Goal: Information Seeking & Learning: Find contact information

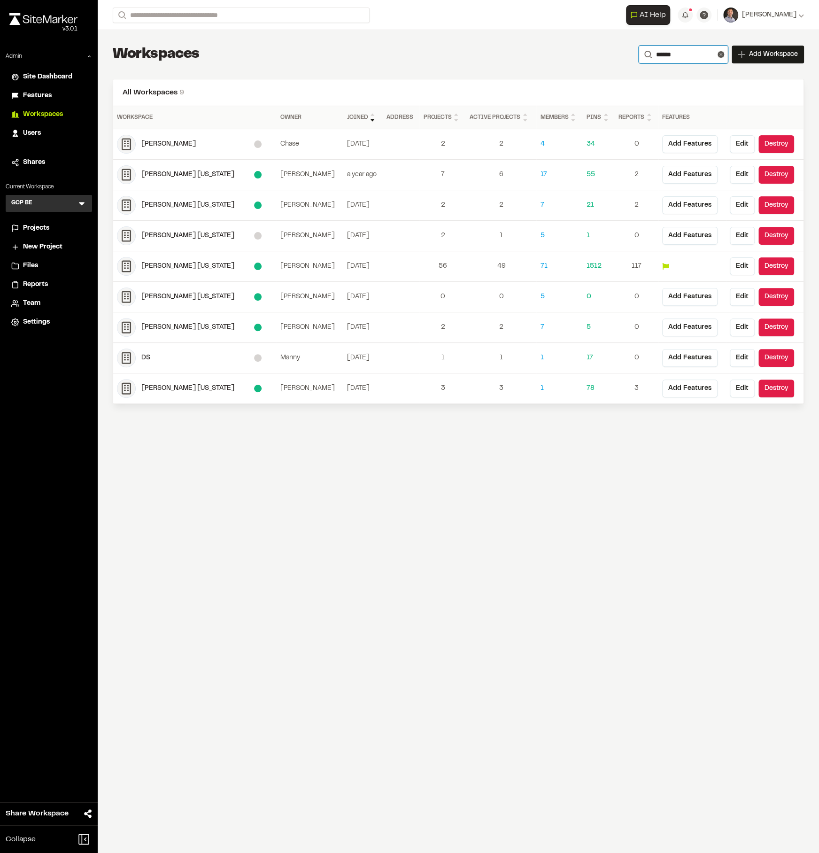
drag, startPoint x: 664, startPoint y: 51, endPoint x: 630, endPoint y: 47, distance: 35.0
click at [639, 47] on form "Search ******" at bounding box center [683, 55] width 89 height 18
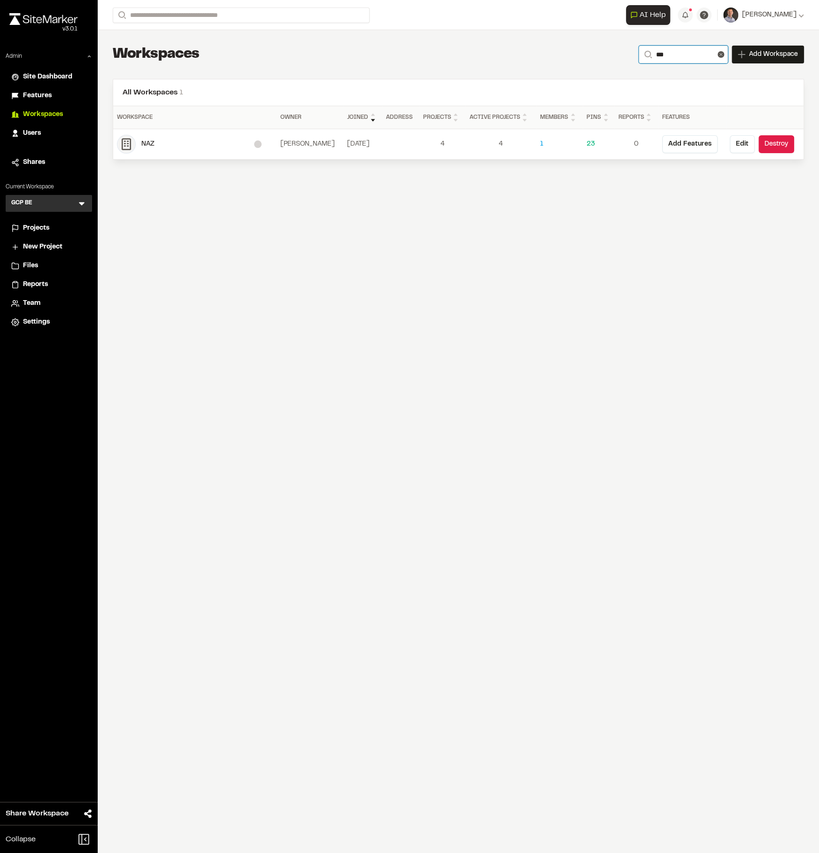
type input "***"
click at [146, 144] on div "NAZ" at bounding box center [197, 144] width 113 height 10
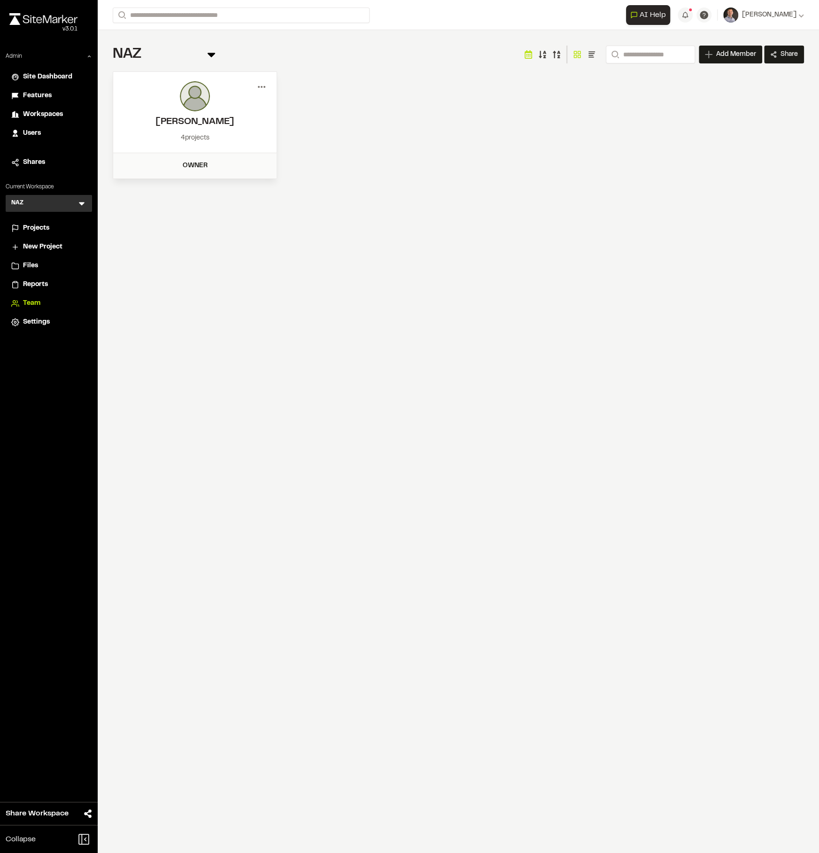
click at [258, 89] on icon at bounding box center [261, 86] width 15 height 15
click at [55, 224] on div "Projects" at bounding box center [54, 228] width 63 height 10
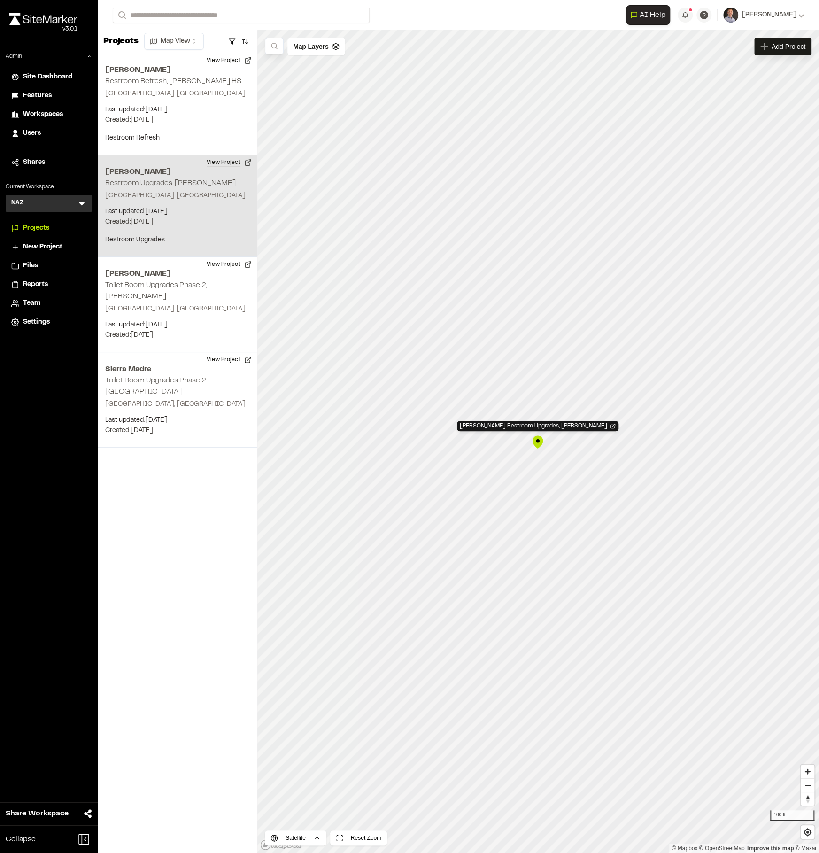
click at [216, 165] on button "View Project" at bounding box center [229, 162] width 56 height 15
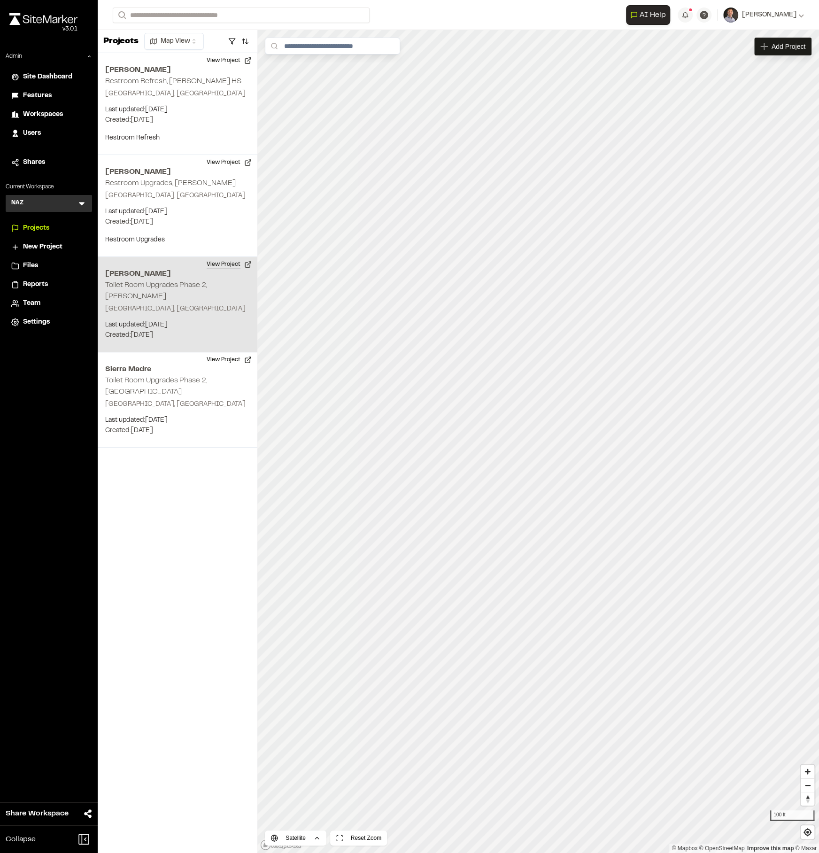
click at [220, 268] on button "View Project" at bounding box center [229, 264] width 56 height 15
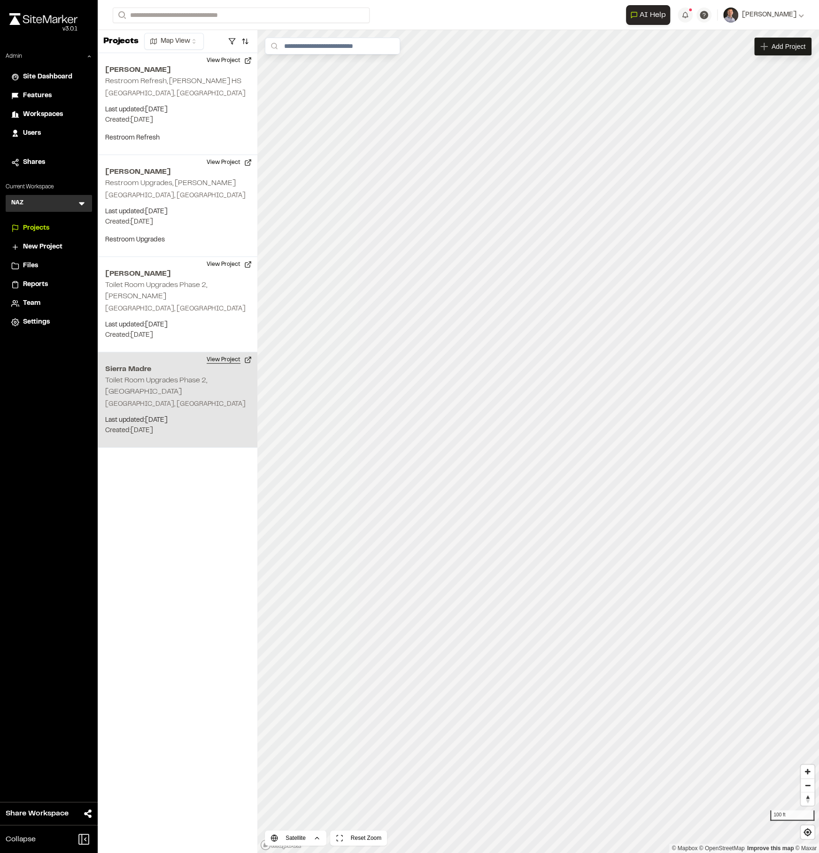
click at [226, 352] on button "View Project" at bounding box center [229, 359] width 56 height 15
click at [229, 352] on button "View Project" at bounding box center [229, 359] width 56 height 15
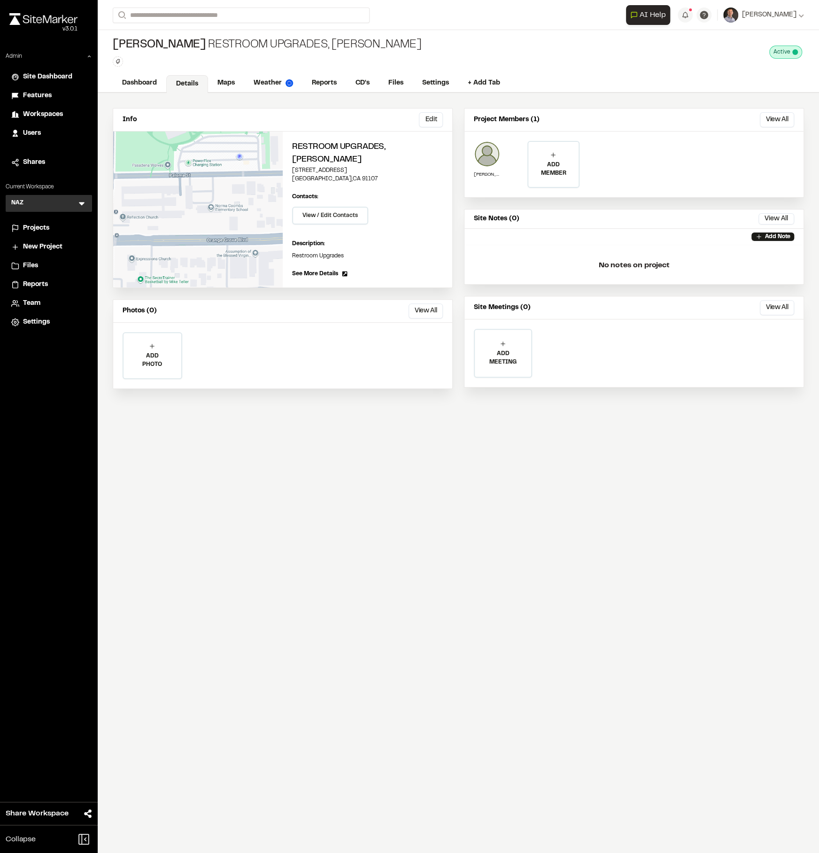
click at [18, 290] on li "Reports" at bounding box center [49, 285] width 86 height 18
click at [28, 284] on span "Reports" at bounding box center [35, 285] width 25 height 10
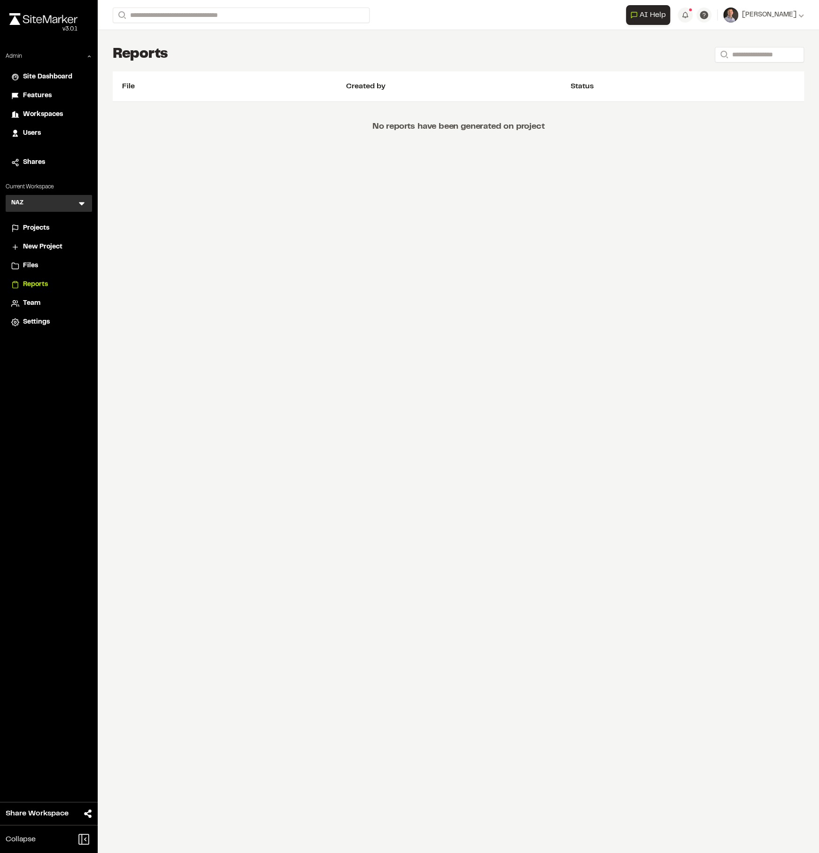
click at [51, 226] on div "Projects" at bounding box center [54, 228] width 63 height 10
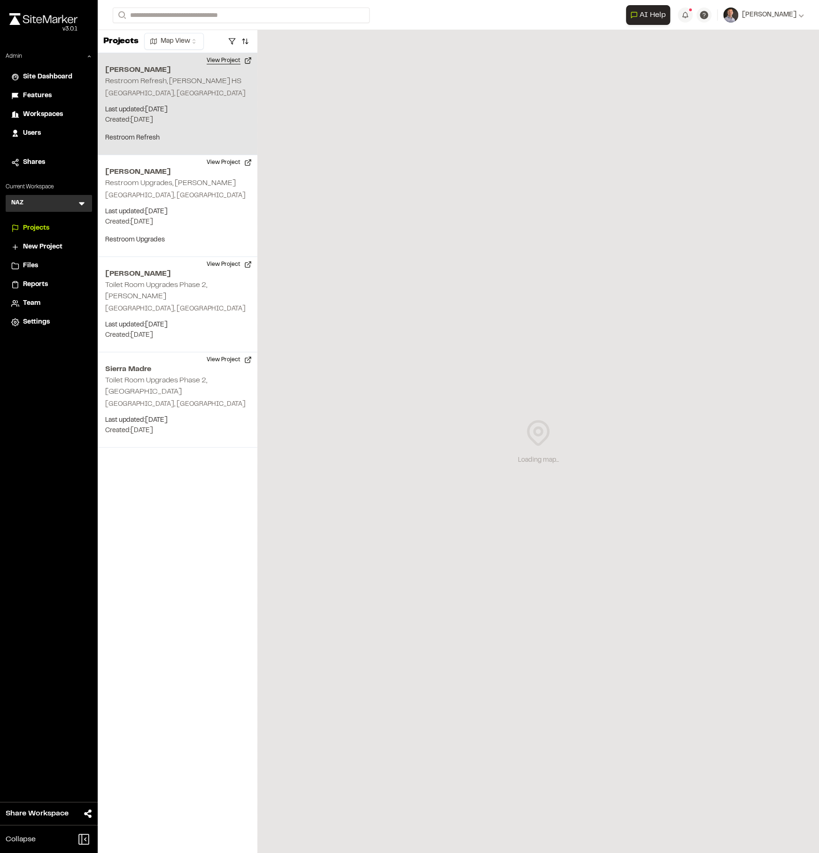
click at [222, 57] on button "View Project" at bounding box center [229, 60] width 56 height 15
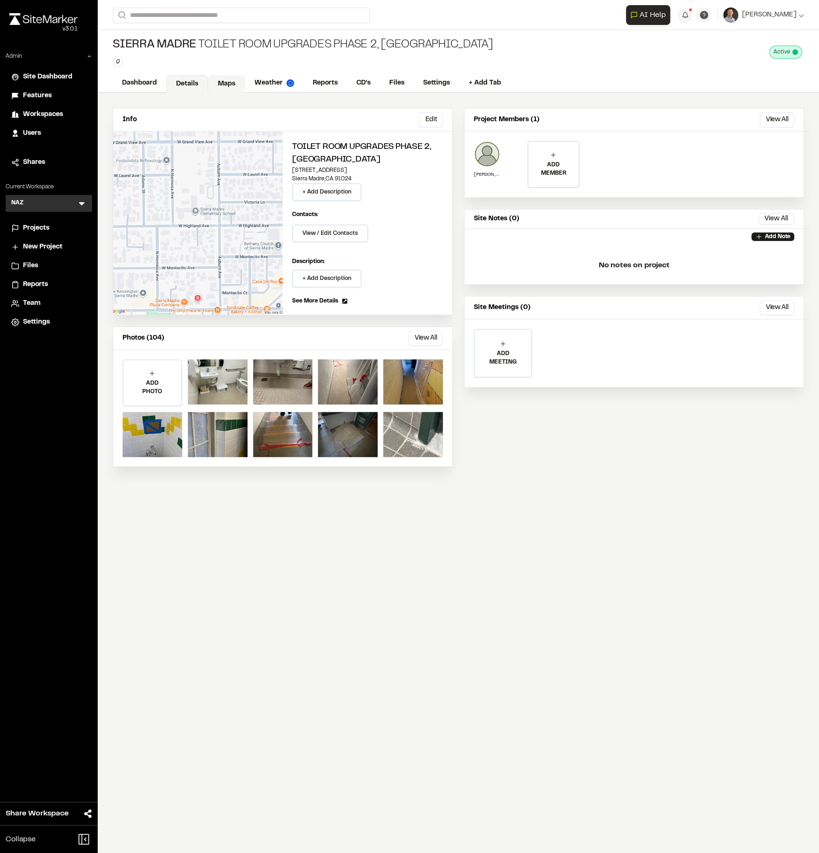
click at [230, 85] on link "Maps" at bounding box center [226, 84] width 37 height 18
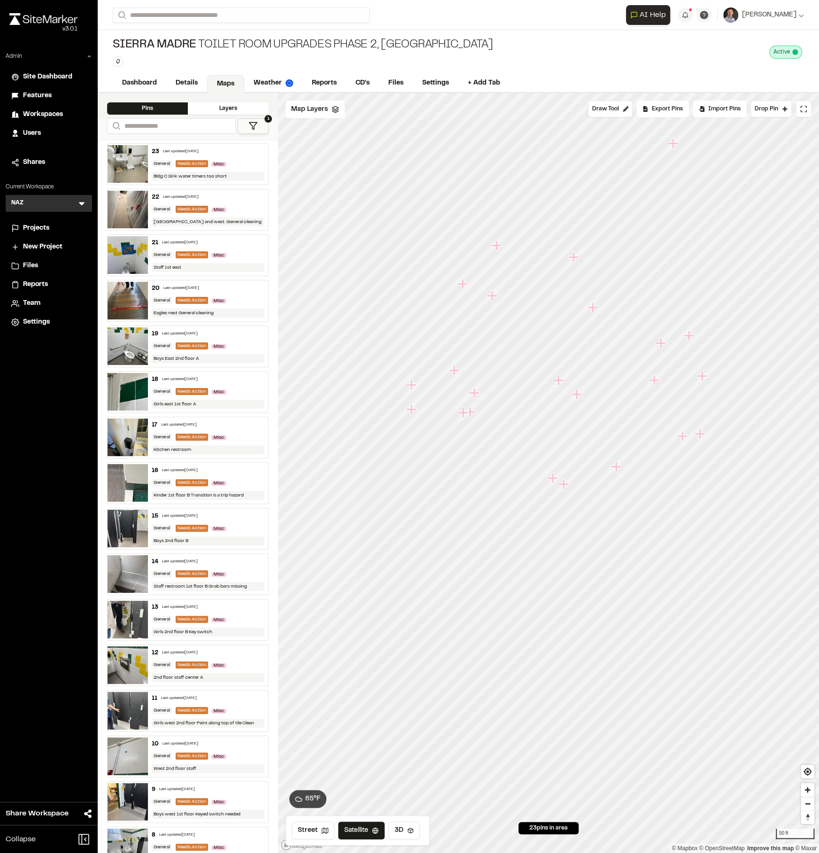
click at [496, 246] on icon "Map marker" at bounding box center [496, 245] width 10 height 10
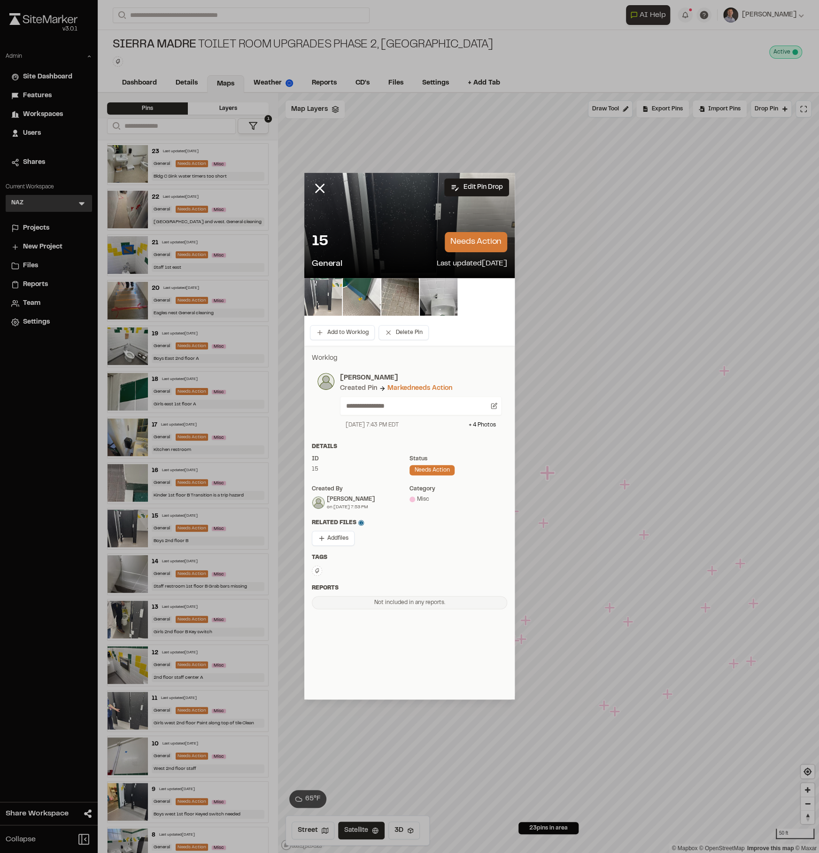
click at [320, 302] on img at bounding box center [323, 297] width 38 height 38
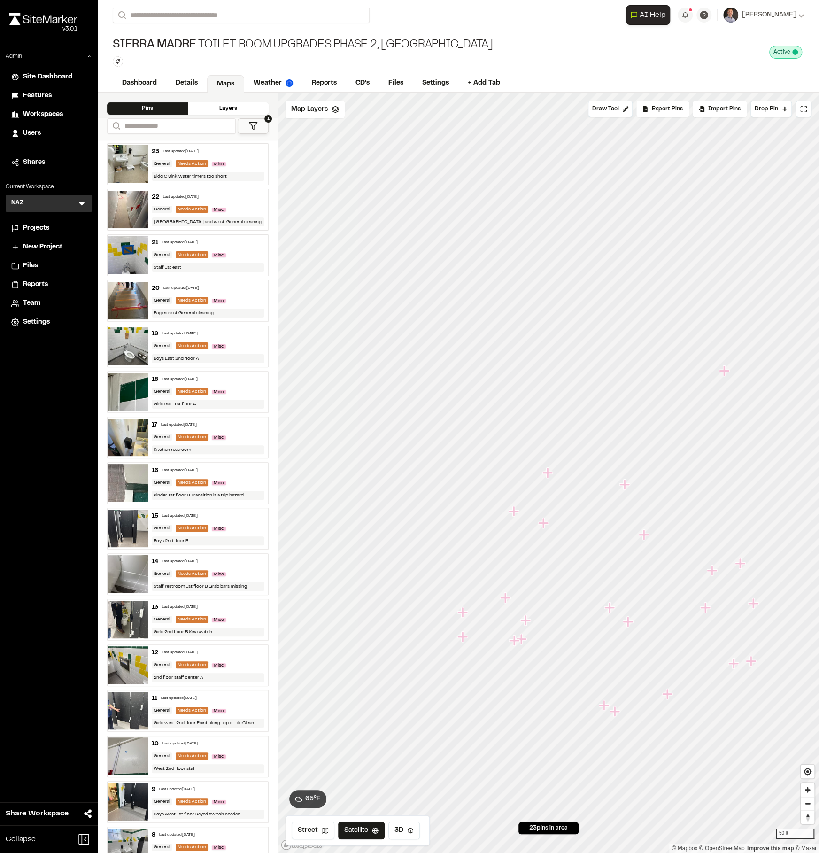
click at [546, 522] on icon "Map marker" at bounding box center [543, 523] width 10 height 10
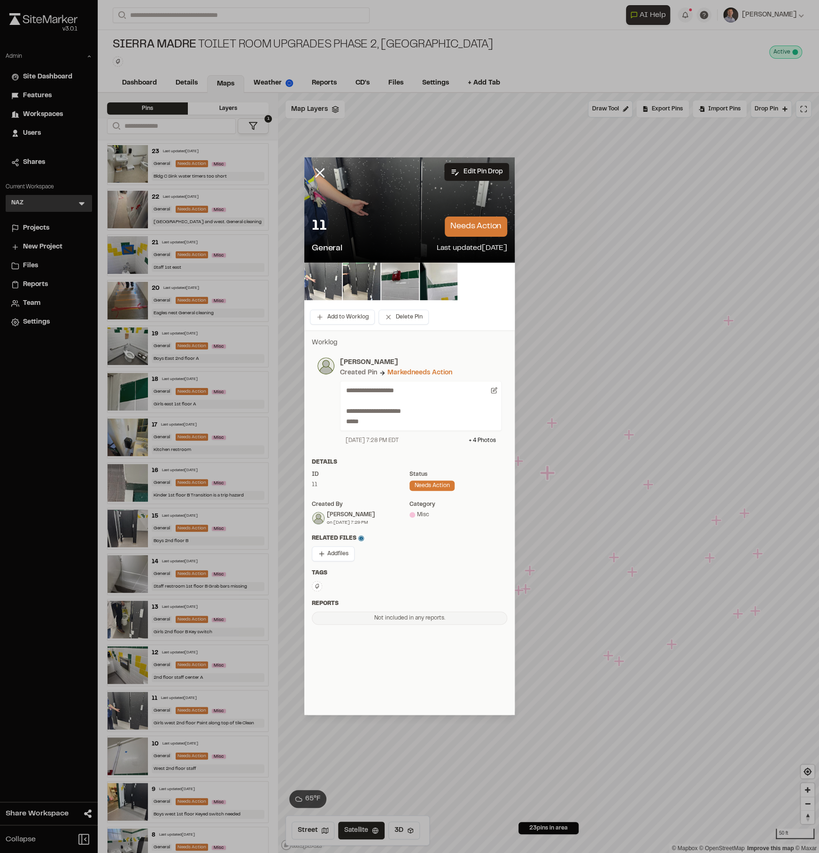
click at [319, 286] on img at bounding box center [323, 282] width 38 height 38
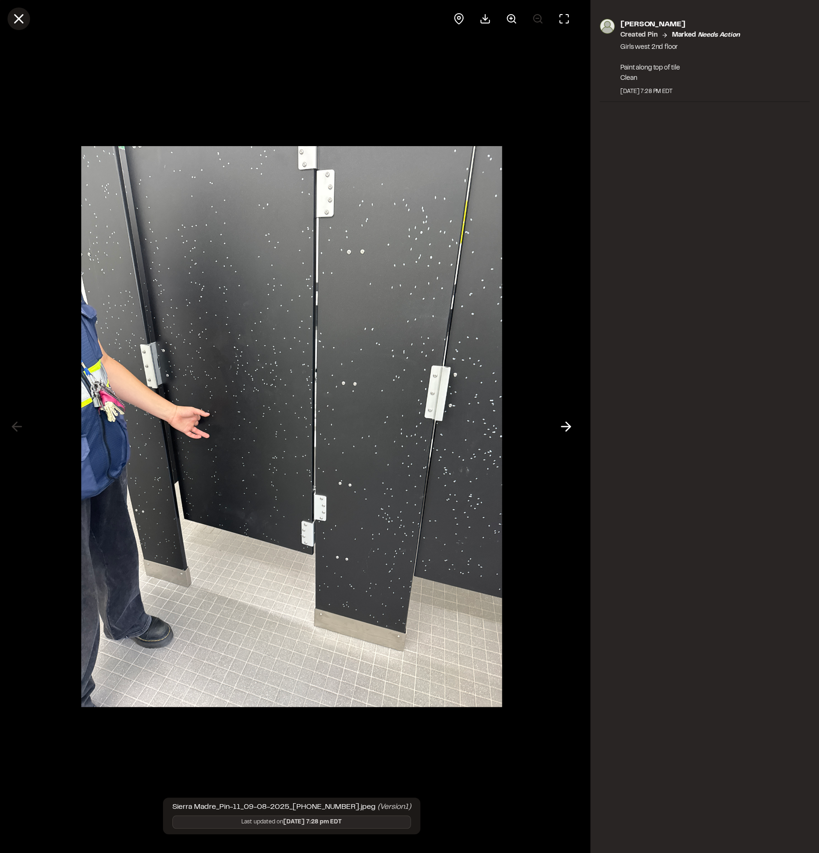
click at [16, 19] on icon at bounding box center [19, 19] width 16 height 16
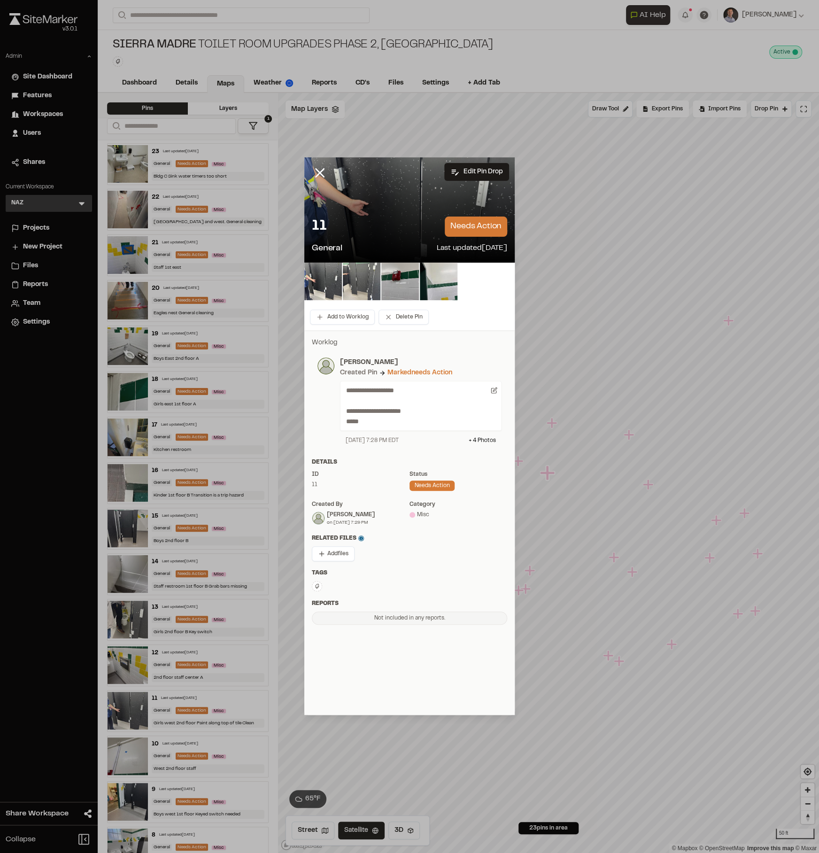
click at [366, 281] on img at bounding box center [362, 282] width 38 height 38
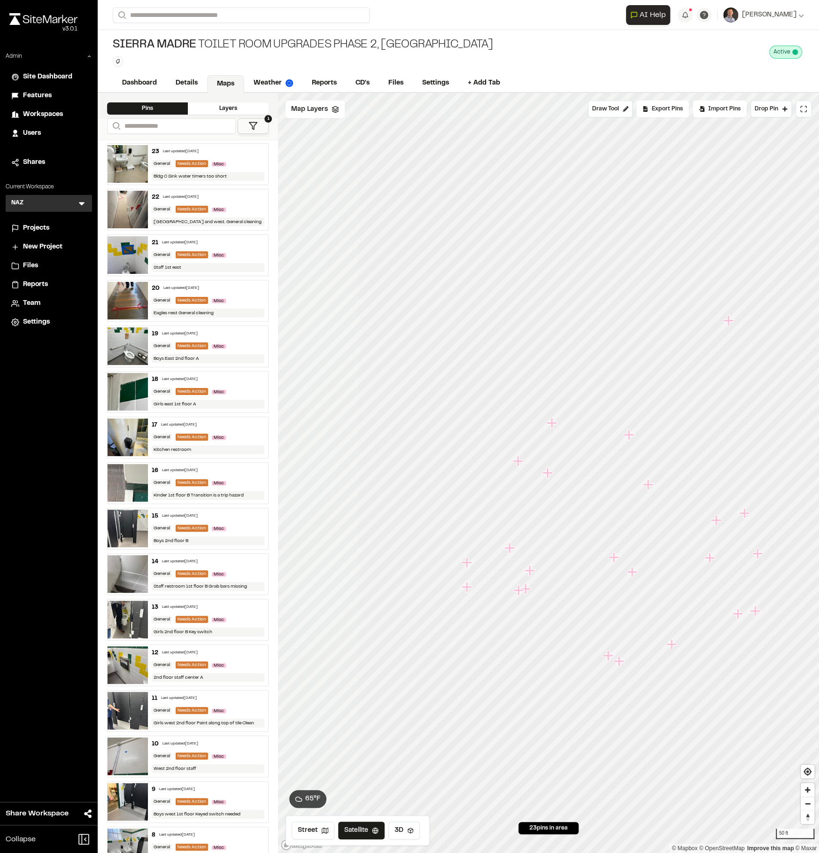
click at [470, 590] on icon "Map marker" at bounding box center [468, 587] width 12 height 12
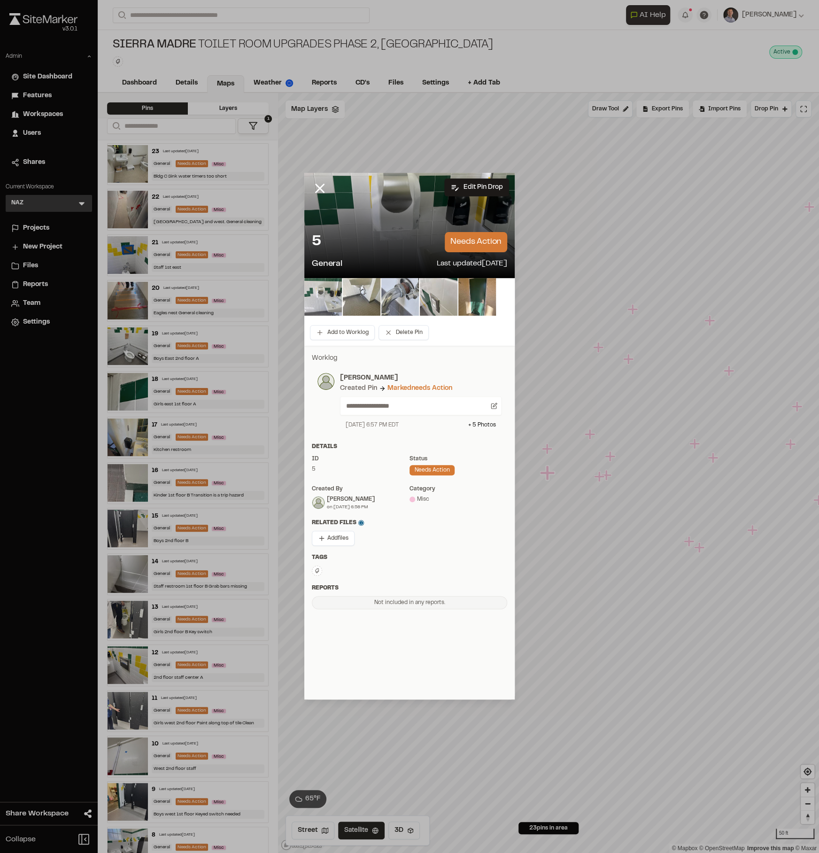
click at [332, 304] on img at bounding box center [323, 297] width 38 height 38
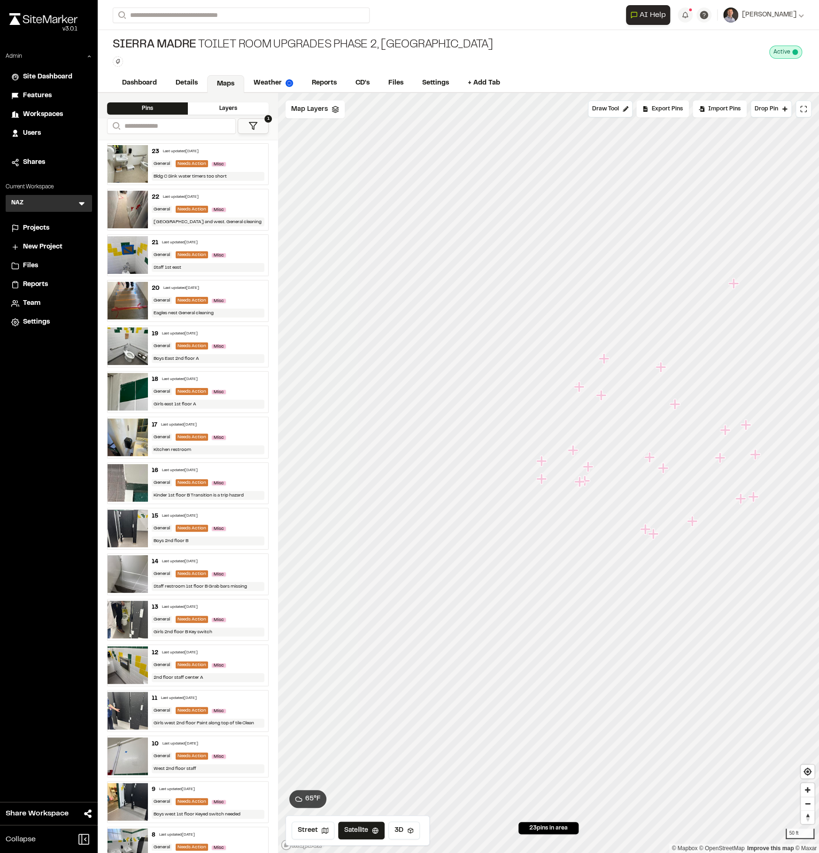
click at [39, 310] on li "Team" at bounding box center [49, 304] width 86 height 18
click at [35, 307] on span "Team" at bounding box center [31, 303] width 17 height 10
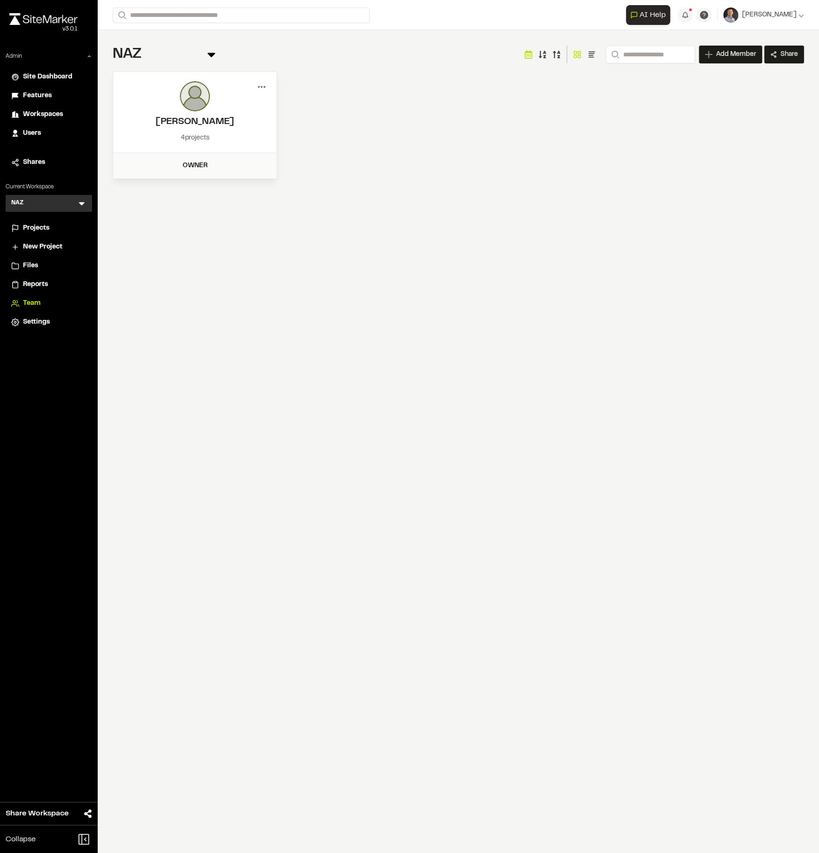
click at [255, 86] on icon at bounding box center [261, 86] width 15 height 15
click at [223, 102] on div "View" at bounding box center [228, 107] width 82 height 14
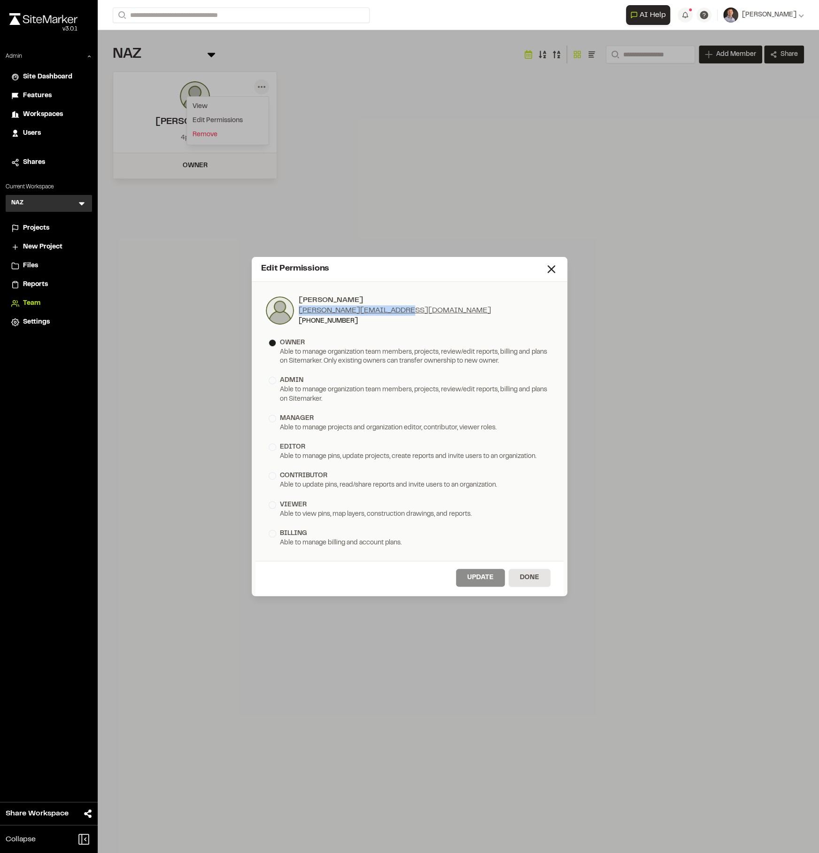
drag, startPoint x: 409, startPoint y: 312, endPoint x: 299, endPoint y: 310, distance: 110.0
click at [299, 310] on div "Greg Romero greg@nazconsultinginc.com (323) 833-0254" at bounding box center [409, 310] width 289 height 31
copy link "greg@nazconsultinginc.com"
click at [548, 269] on icon at bounding box center [551, 269] width 13 height 13
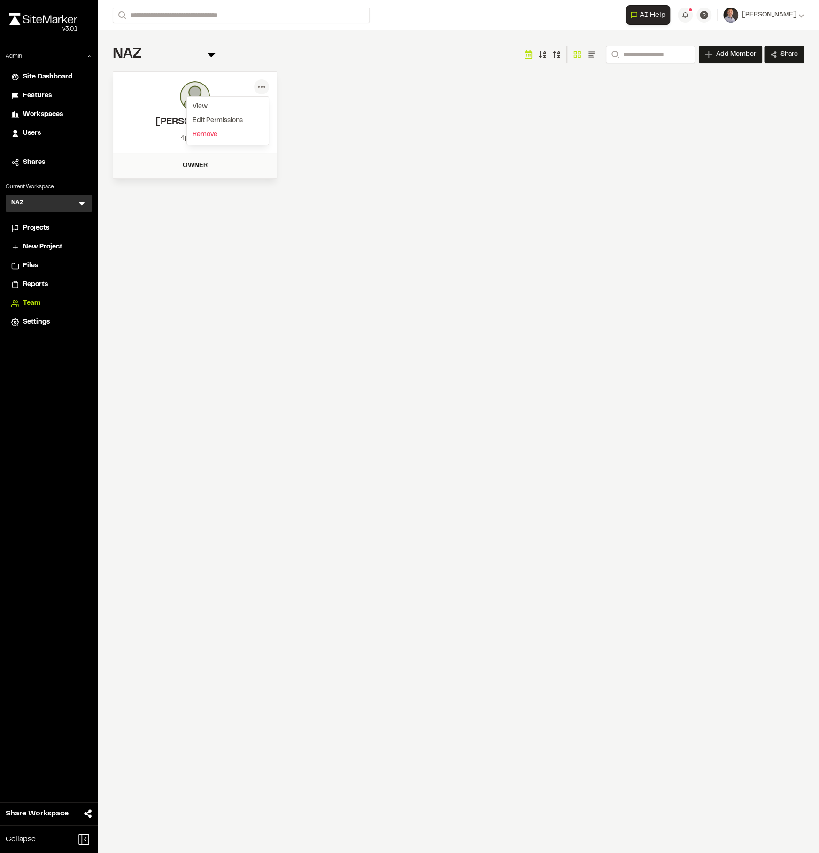
drag, startPoint x: 319, startPoint y: 150, endPoint x: 312, endPoint y: 150, distance: 8.0
click at [318, 150] on div "Menu View Edit Permissions Greg Romero greg@nazconsultinginc.com (323) 833-0254…" at bounding box center [459, 125] width 692 height 108
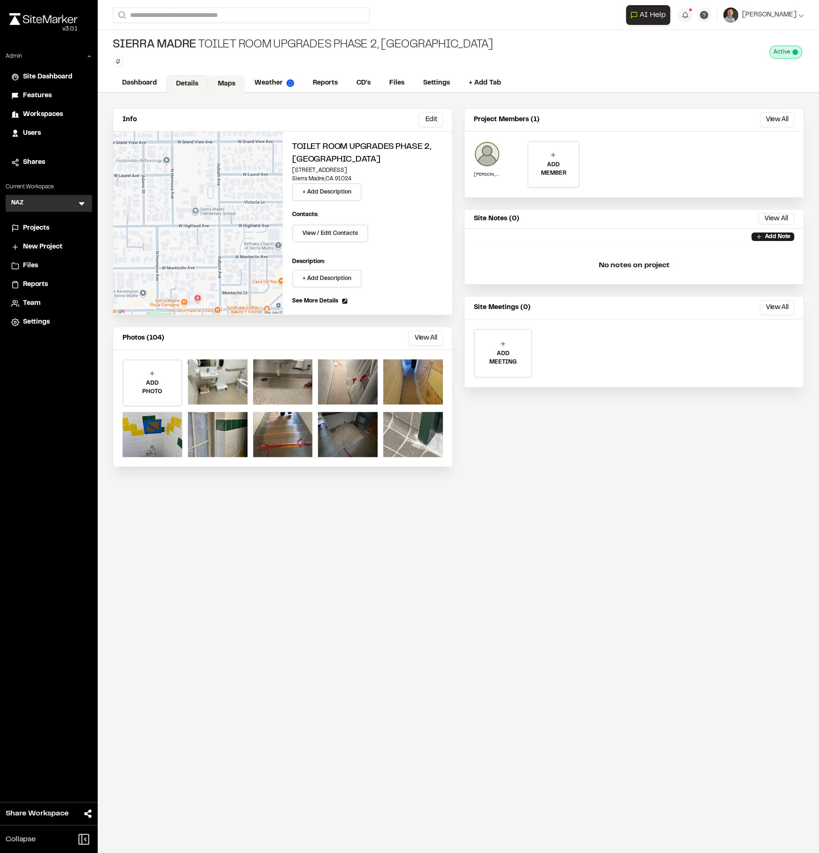
click at [237, 84] on link "Maps" at bounding box center [226, 84] width 37 height 18
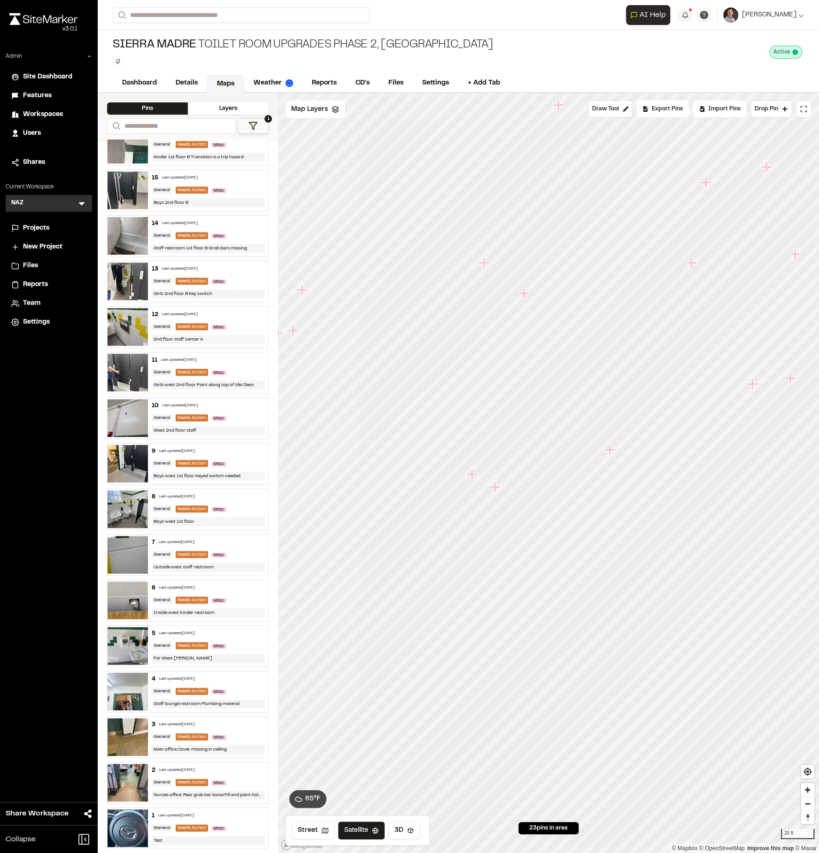
scroll to position [338, 0]
click at [327, 79] on link "Reports" at bounding box center [325, 84] width 45 height 18
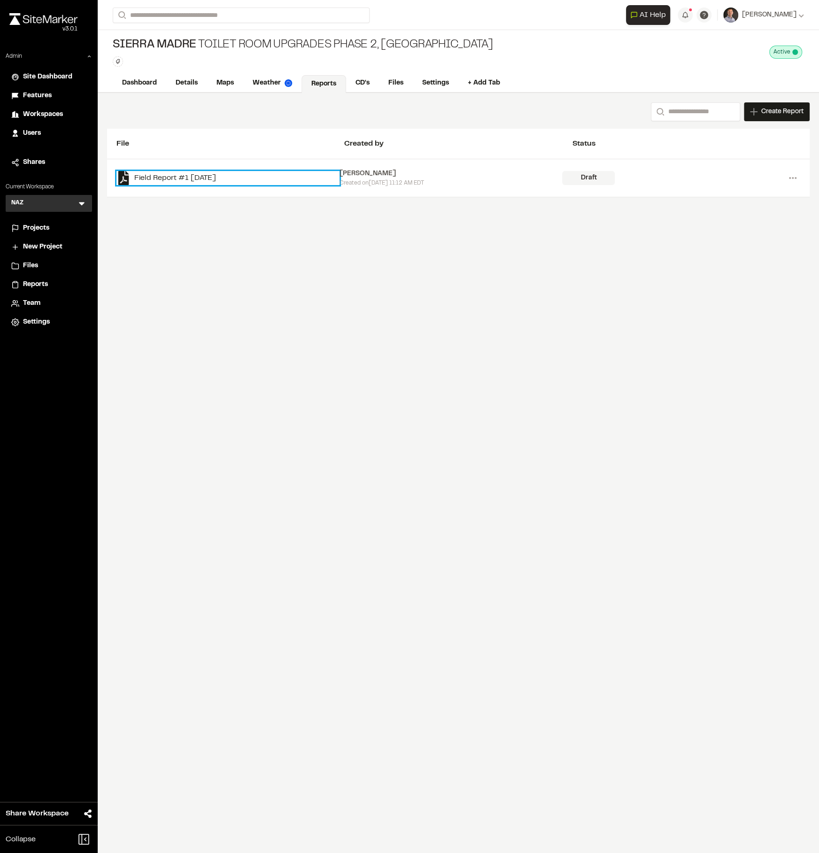
click at [222, 179] on link "Field Report #1 2025-09-09" at bounding box center [228, 178] width 223 height 14
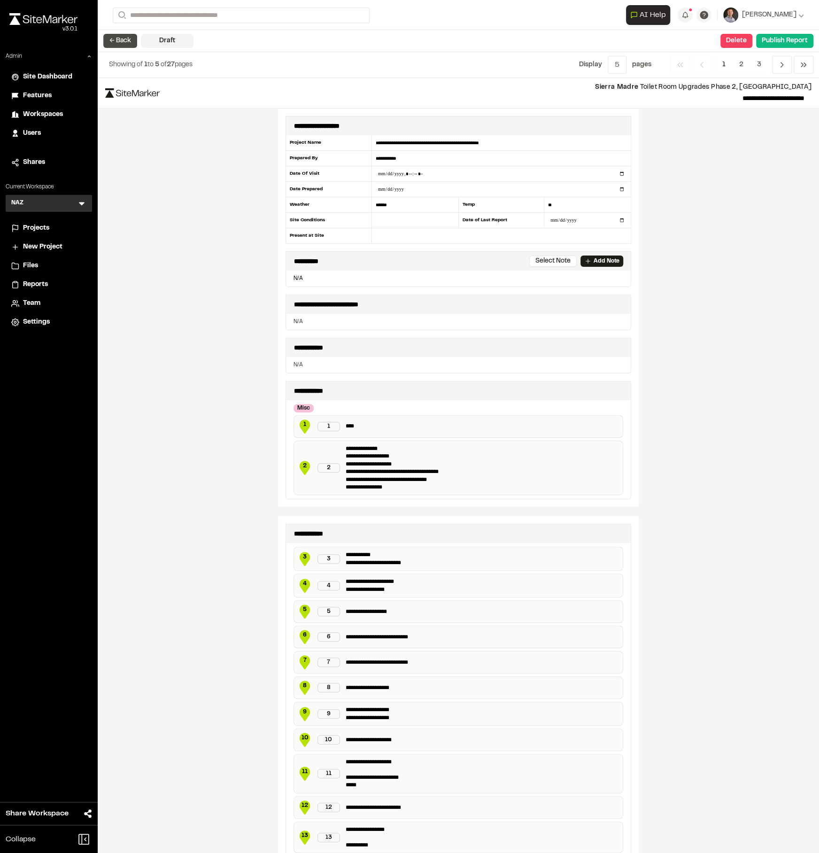
click at [111, 40] on button "← Back" at bounding box center [120, 41] width 34 height 14
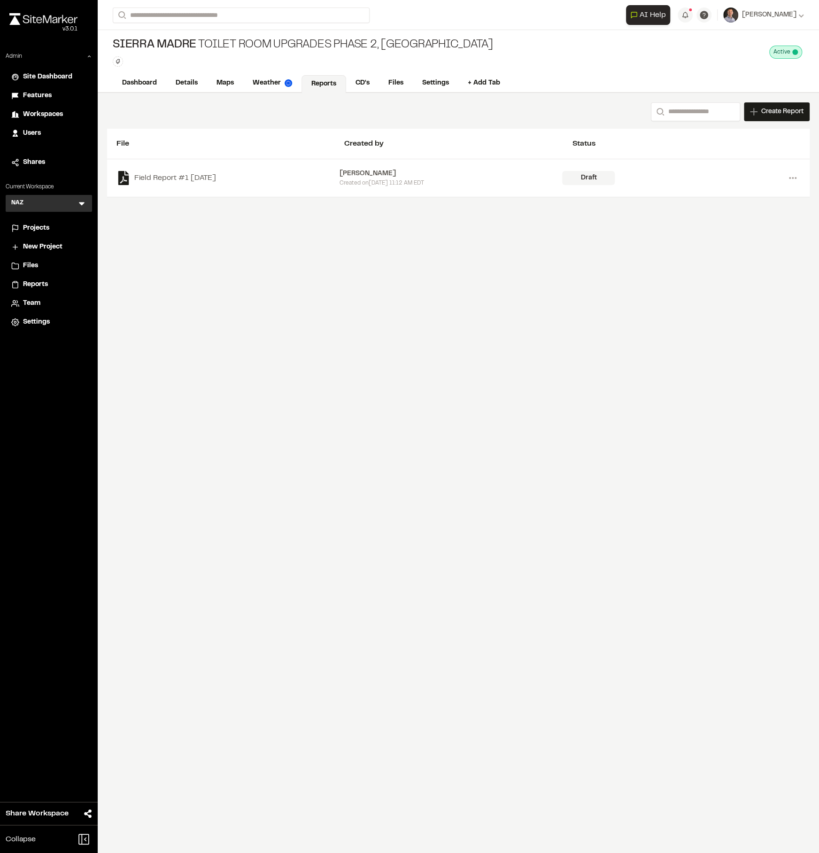
click at [35, 323] on span "Settings" at bounding box center [36, 322] width 27 height 10
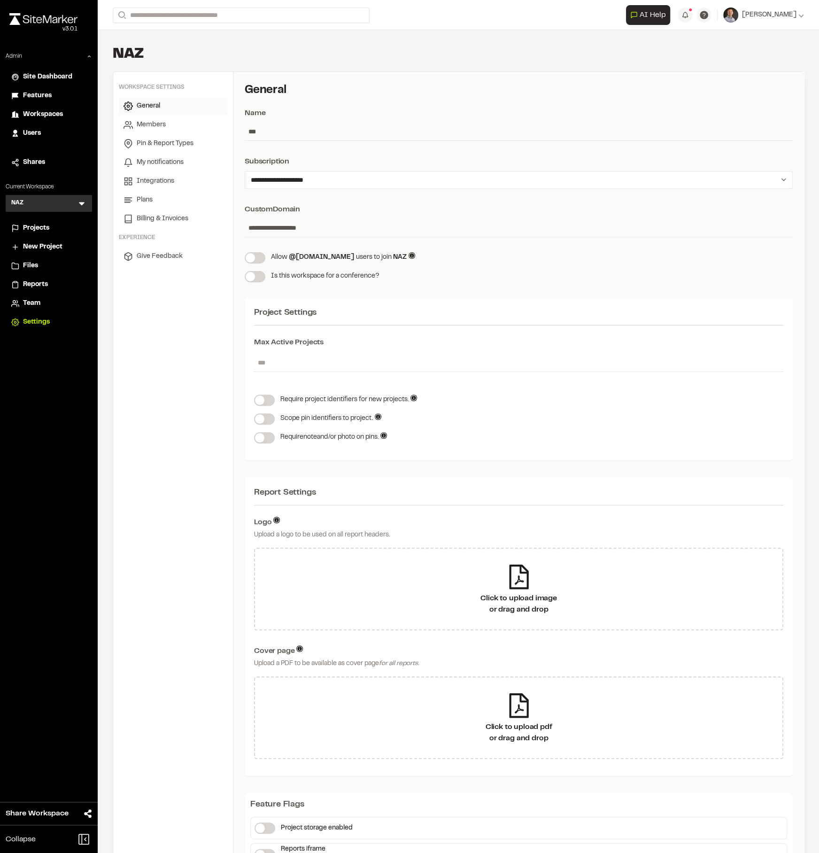
click at [30, 301] on span "Team" at bounding box center [31, 303] width 17 height 10
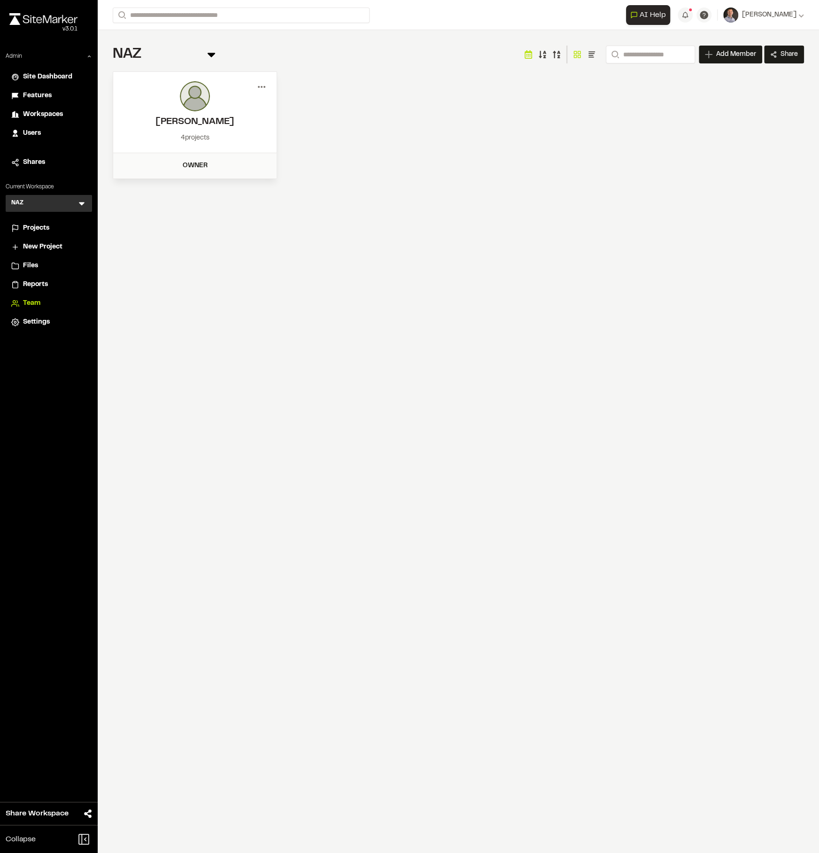
click at [260, 86] on icon at bounding box center [261, 86] width 15 height 15
click at [242, 107] on div "View" at bounding box center [228, 107] width 82 height 14
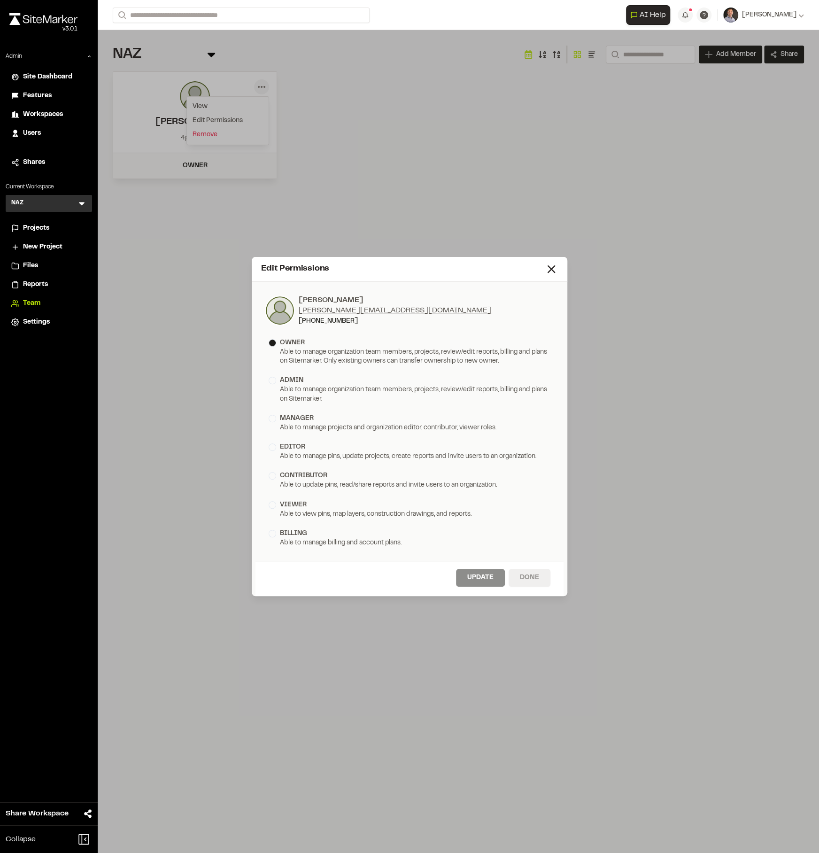
click at [536, 580] on button "Done" at bounding box center [530, 578] width 42 height 18
click at [539, 587] on div "Update Done" at bounding box center [410, 578] width 308 height 35
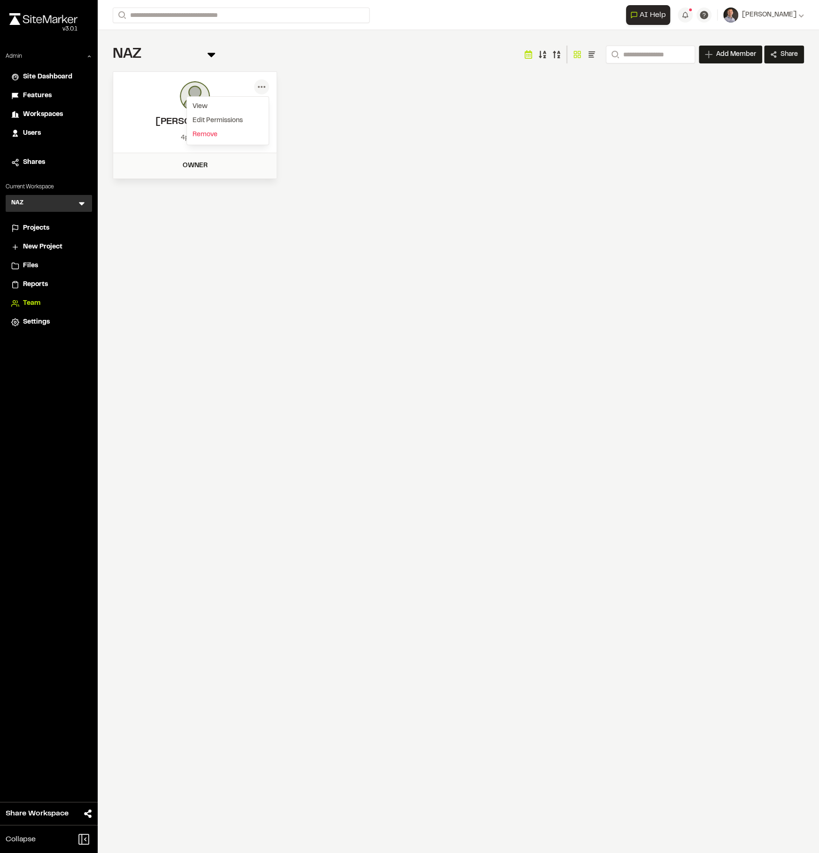
click at [45, 280] on span "Reports" at bounding box center [35, 285] width 25 height 10
